Goal: Task Accomplishment & Management: Use online tool/utility

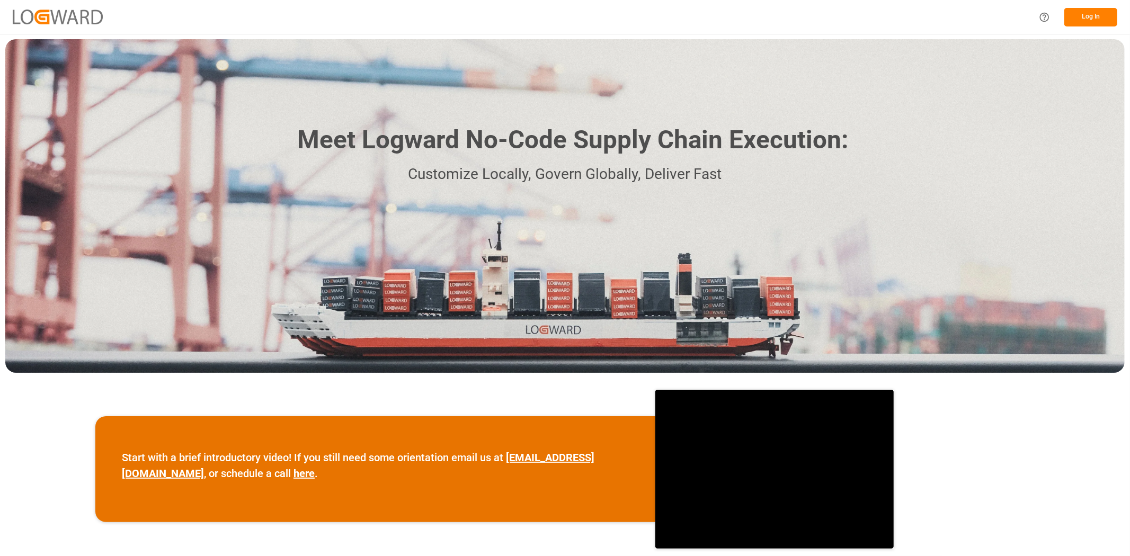
click at [1097, 15] on button "Log In" at bounding box center [1090, 17] width 53 height 19
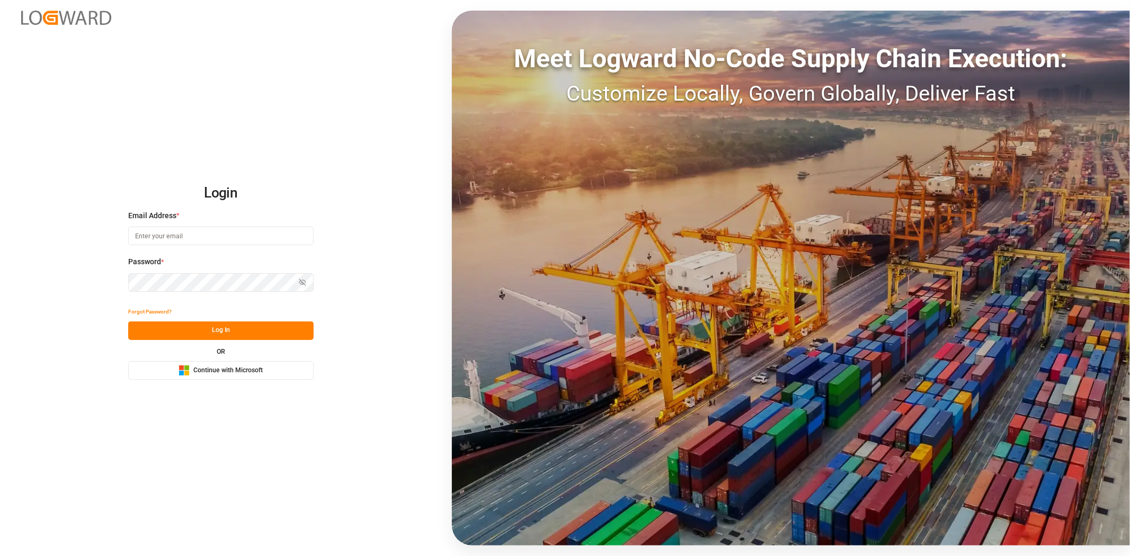
click at [210, 373] on span "Continue with Microsoft" at bounding box center [227, 371] width 69 height 10
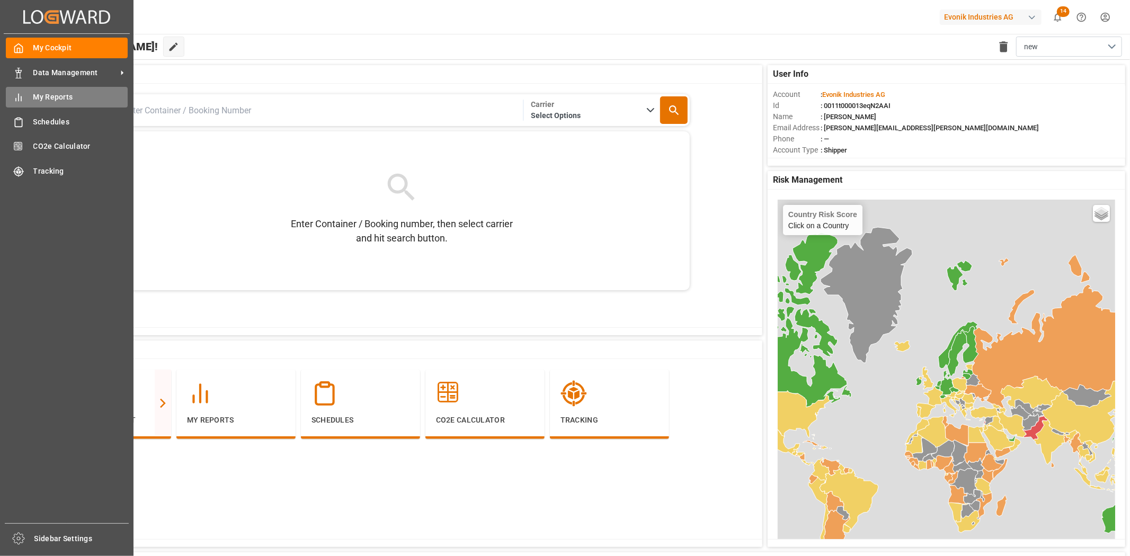
click at [74, 87] on div "My Reports My Reports" at bounding box center [67, 97] width 122 height 21
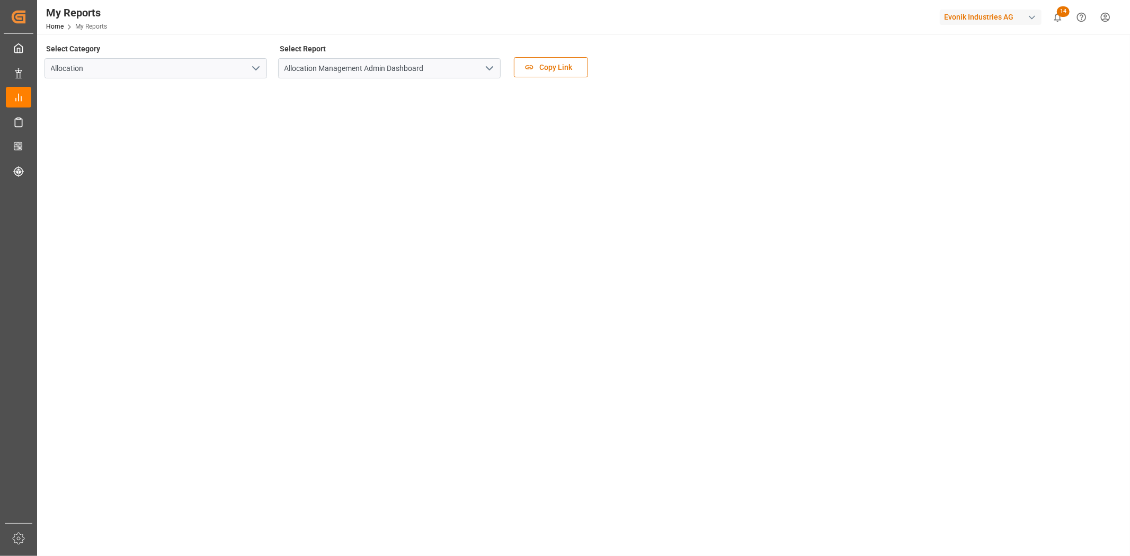
click at [483, 65] on icon "open menu" at bounding box center [489, 68] width 13 height 13
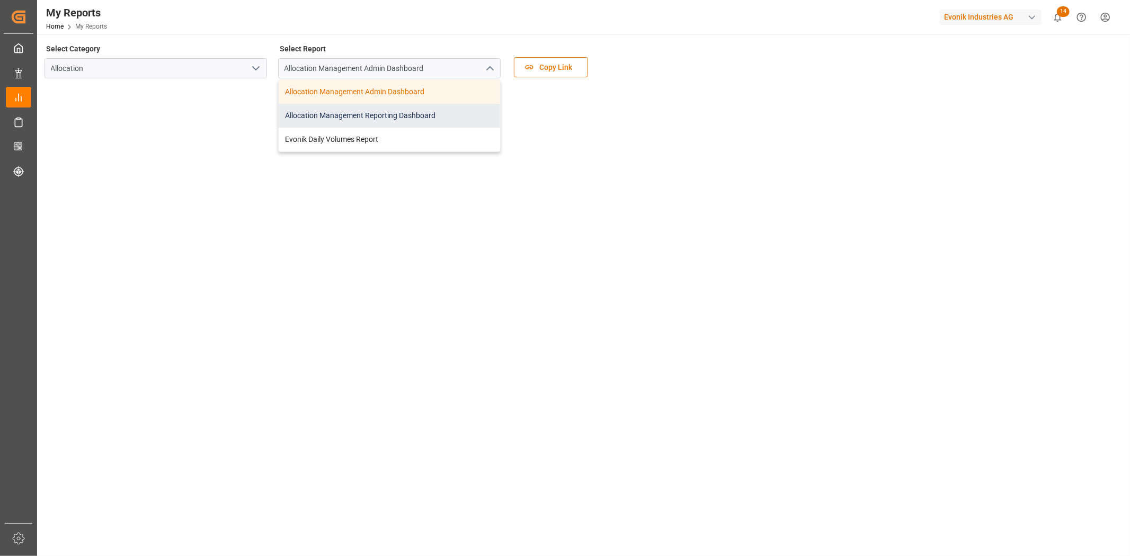
click at [416, 123] on div "Allocation Management Reporting Dashboard" at bounding box center [389, 116] width 221 height 24
